Goal: Task Accomplishment & Management: Manage account settings

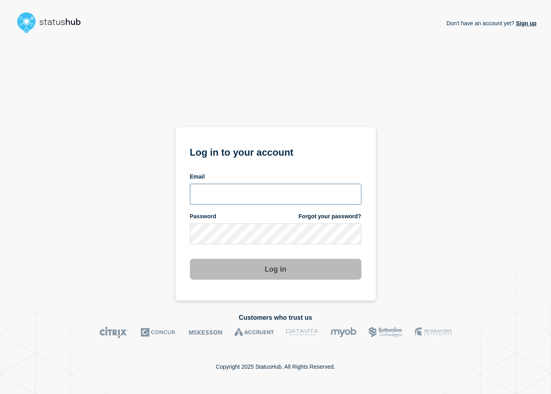
type input "lars.kjellberg@ist.com"
click at [222, 263] on button "Log in" at bounding box center [276, 269] width 172 height 21
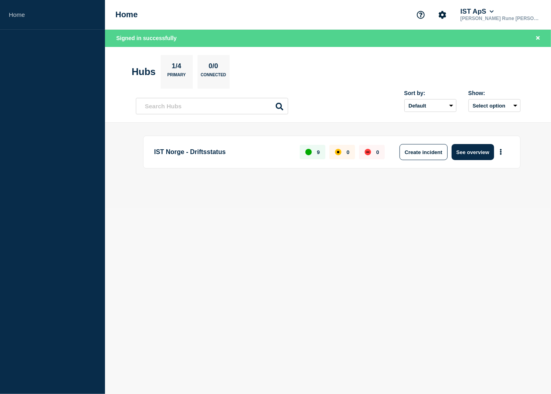
click at [327, 73] on section "Hubs 1/4 Primary 0/0 Connected" at bounding box center [328, 72] width 393 height 34
click at [502, 154] on button "More actions" at bounding box center [501, 152] width 10 height 15
click at [468, 154] on button "See overview" at bounding box center [473, 152] width 43 height 16
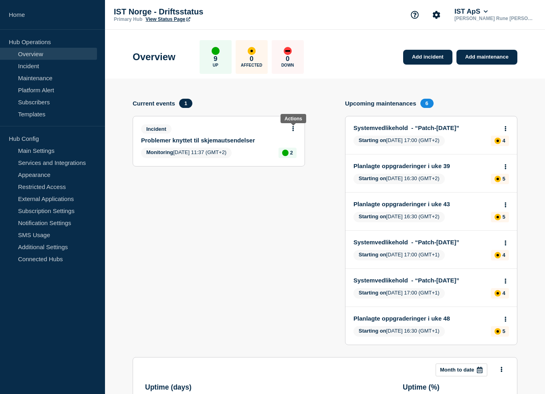
click at [293, 128] on icon at bounding box center [294, 128] width 2 height 5
click at [295, 160] on link "Update incident" at bounding box center [293, 158] width 39 height 6
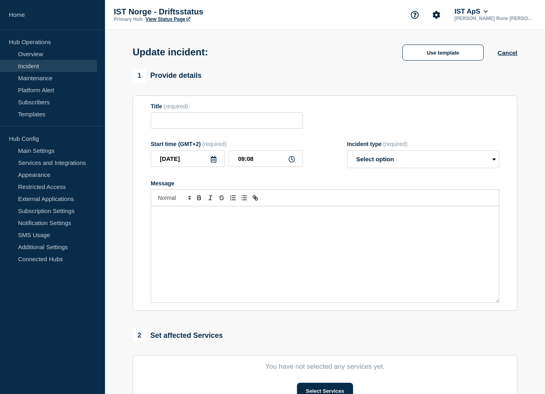
type input "Problemer knyttet til skjemautsendelser"
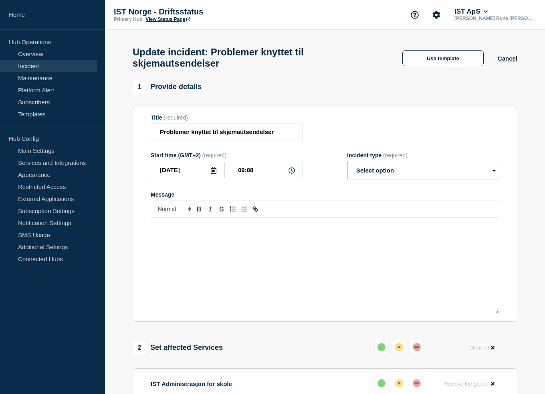
click at [365, 176] on select "Select option Investigating Identified Monitoring Resolved" at bounding box center [423, 171] width 152 height 18
select select "resolved"
click at [347, 166] on select "Select option Investigating Identified Monitoring Resolved" at bounding box center [423, 171] width 152 height 18
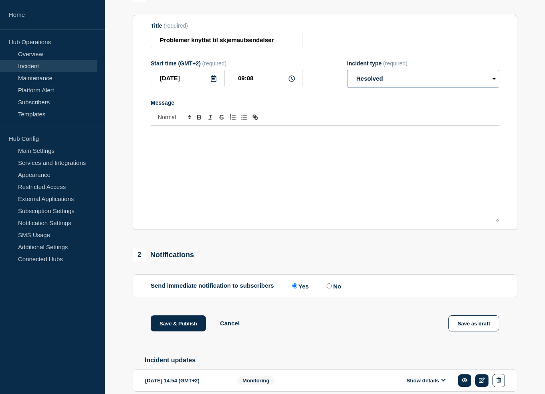
scroll to position [159, 0]
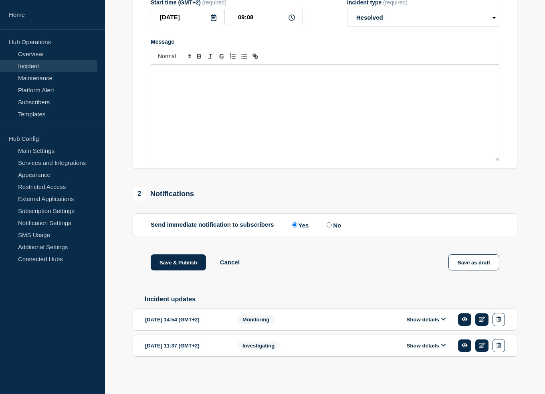
click at [332, 224] on input "No" at bounding box center [329, 224] width 5 height 5
radio input "true"
radio input "false"
click at [184, 262] on button "Save & Publish" at bounding box center [178, 262] width 55 height 16
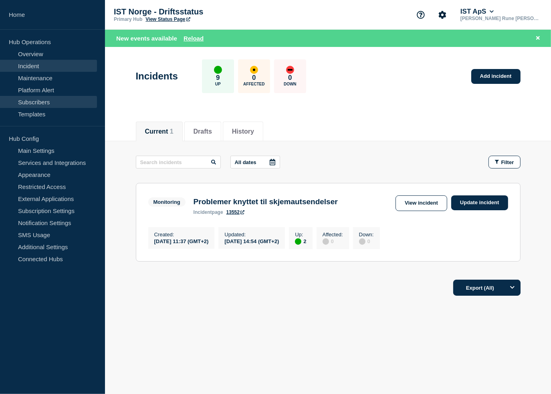
click at [47, 104] on link "Subscribers" at bounding box center [48, 102] width 97 height 12
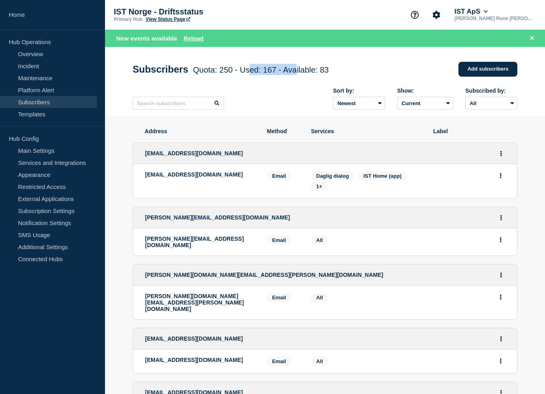
drag, startPoint x: 261, startPoint y: 70, endPoint x: 340, endPoint y: 70, distance: 78.6
click at [312, 73] on span "Quota: 250 - Used: 167 - Available: 83" at bounding box center [261, 69] width 136 height 9
click at [340, 70] on div "Subscribers Quota: 250 - Used: 167 - Available: 83 Quota Used Available 250 167…" at bounding box center [325, 69] width 385 height 24
drag, startPoint x: 340, startPoint y: 70, endPoint x: 285, endPoint y: 75, distance: 54.7
click at [285, 75] on div "Subscribers Quota: 250 - Used: 167 - Available: 83 Quota Used Available 250 167…" at bounding box center [325, 69] width 385 height 24
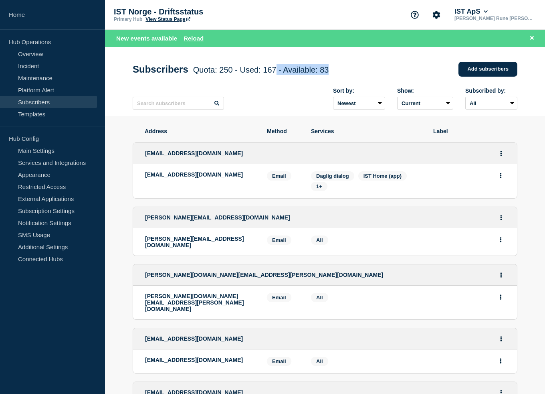
drag, startPoint x: 285, startPoint y: 75, endPoint x: 196, endPoint y: 75, distance: 89.0
click at [285, 74] on span "Quota: 250 - Used: 167 - Available: 83" at bounding box center [261, 69] width 136 height 9
click at [38, 147] on link "Main Settings" at bounding box center [48, 150] width 97 height 12
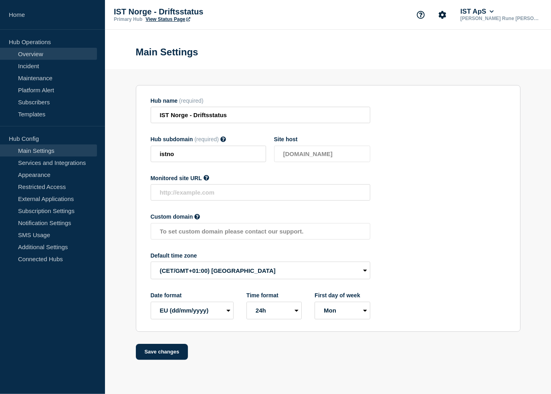
click at [46, 55] on link "Overview" at bounding box center [48, 54] width 97 height 12
